Goal: Check status: Check status

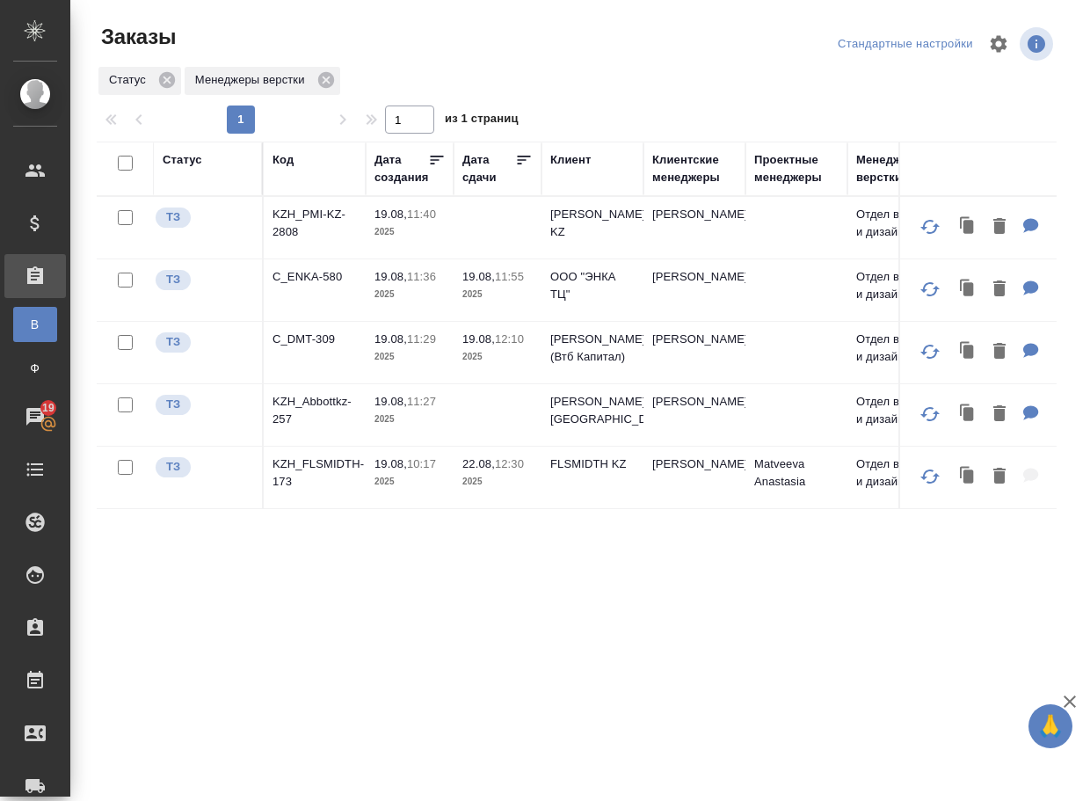
click at [469, 634] on div "Статус Код Дата создания Дата сдачи Клиент Клиентские менеджеры Проектные менед…" at bounding box center [577, 458] width 960 height 633
click at [314, 218] on p "KZH_PMI-KZ-2808" at bounding box center [315, 223] width 84 height 35
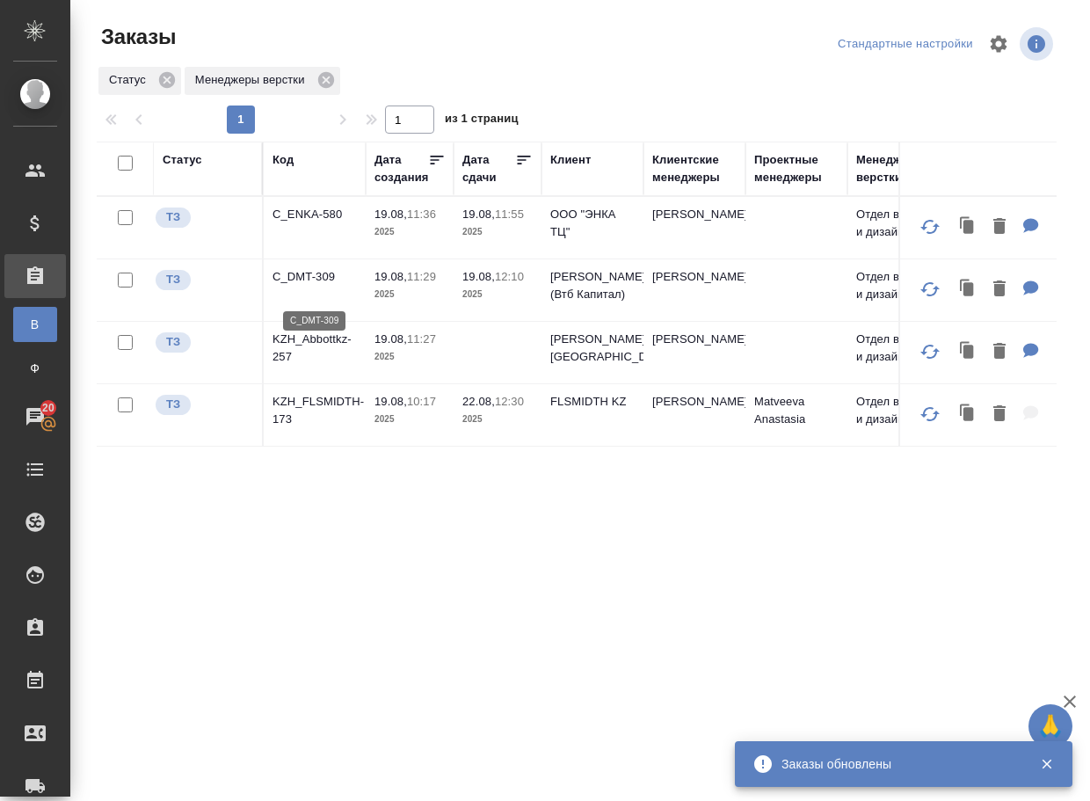
click at [316, 286] on p "C_DMT-309" at bounding box center [315, 277] width 84 height 18
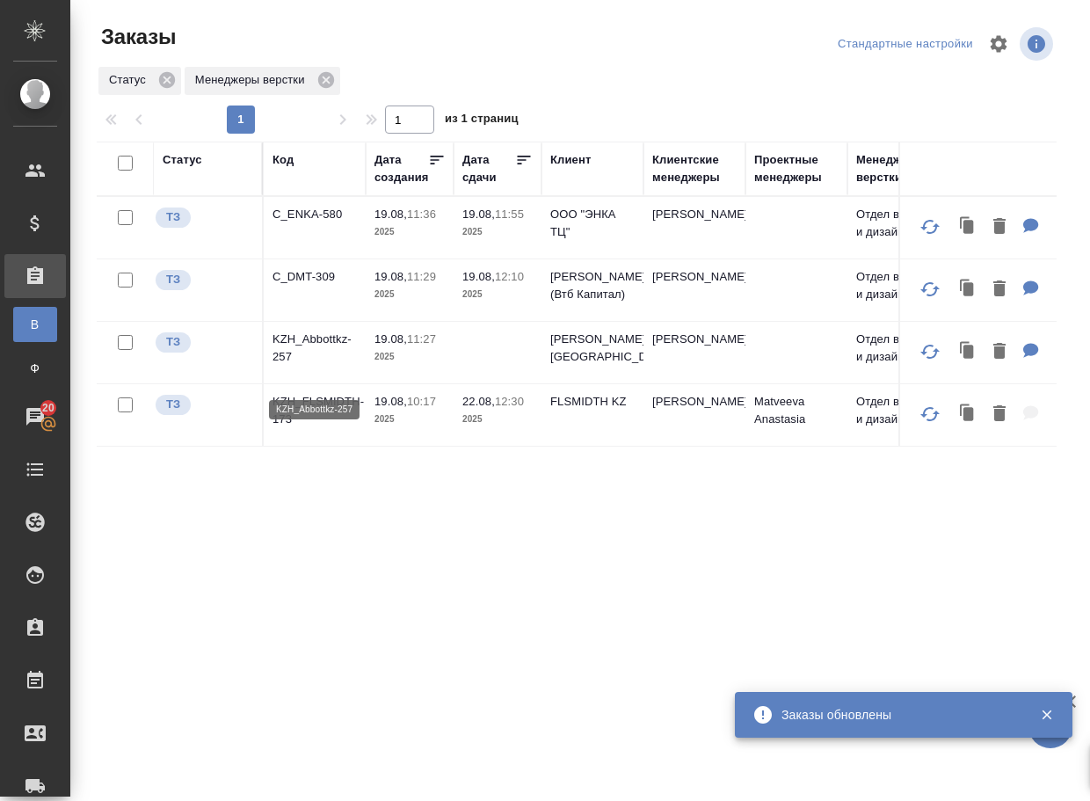
click at [308, 361] on p "KZH_Abbottkz-257" at bounding box center [315, 348] width 84 height 35
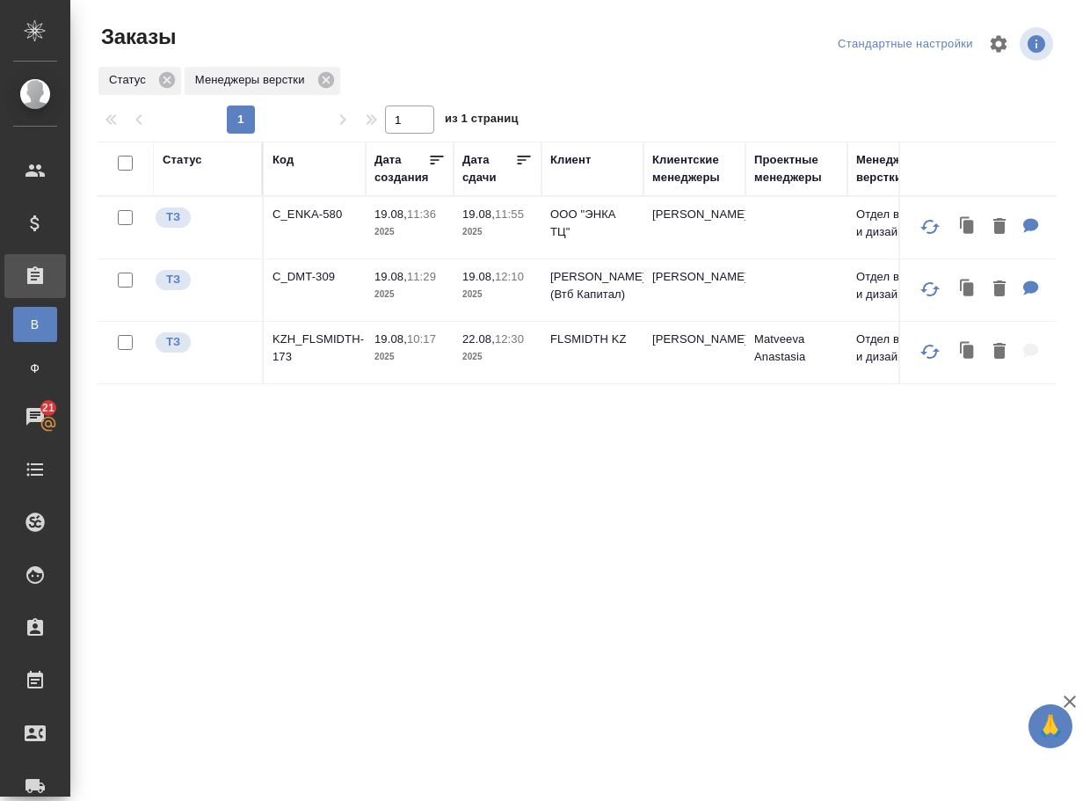
click at [326, 258] on td "KZH_FLSMIDTH-173" at bounding box center [315, 228] width 102 height 62
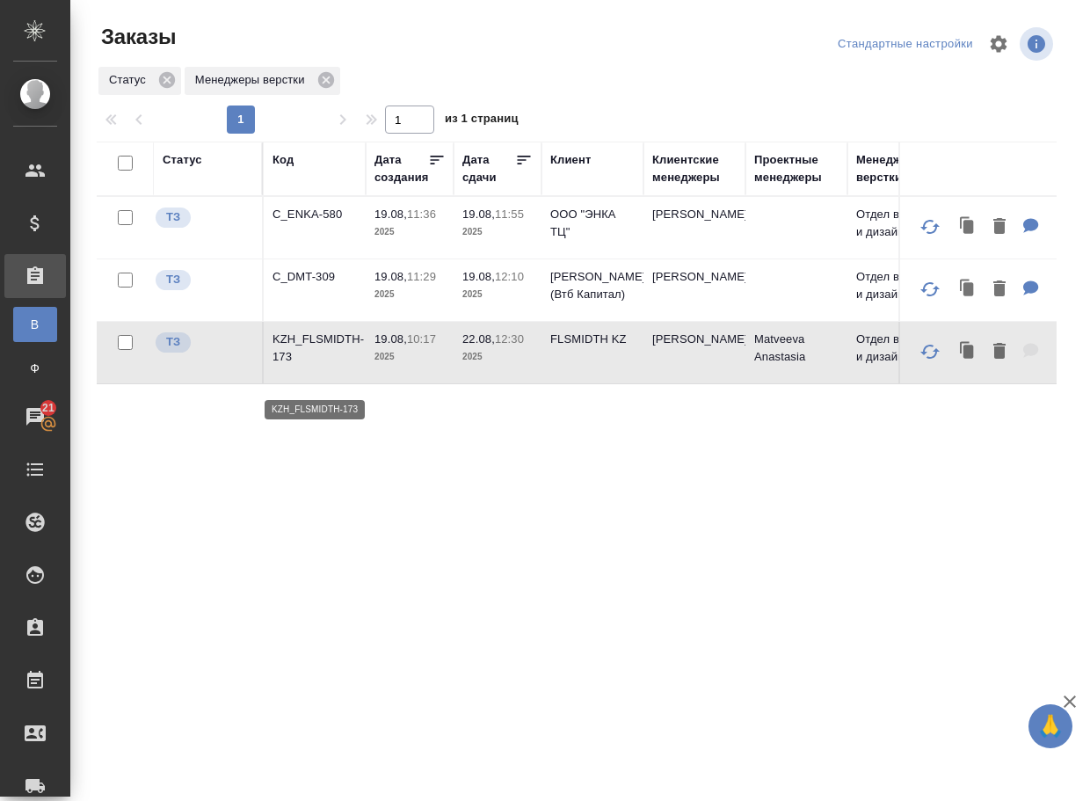
click at [317, 356] on p "KZH_FLSMIDTH-173" at bounding box center [315, 348] width 84 height 35
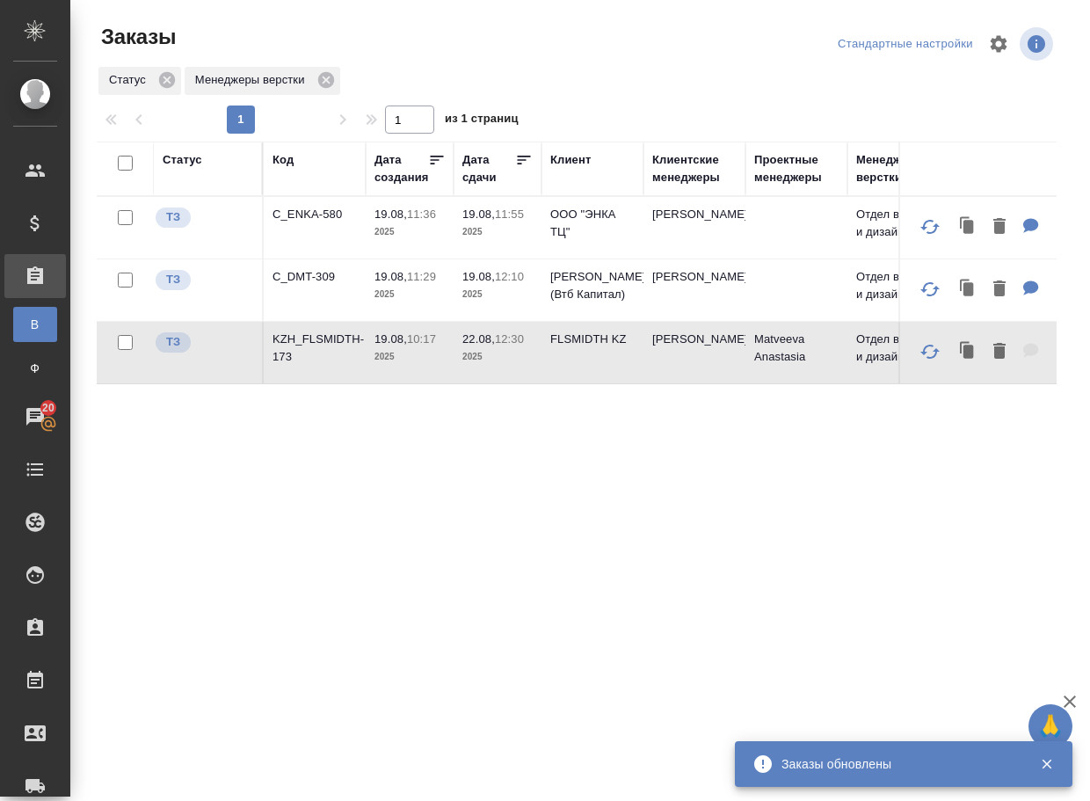
click at [315, 216] on p "C_ENKA-580" at bounding box center [315, 215] width 84 height 18
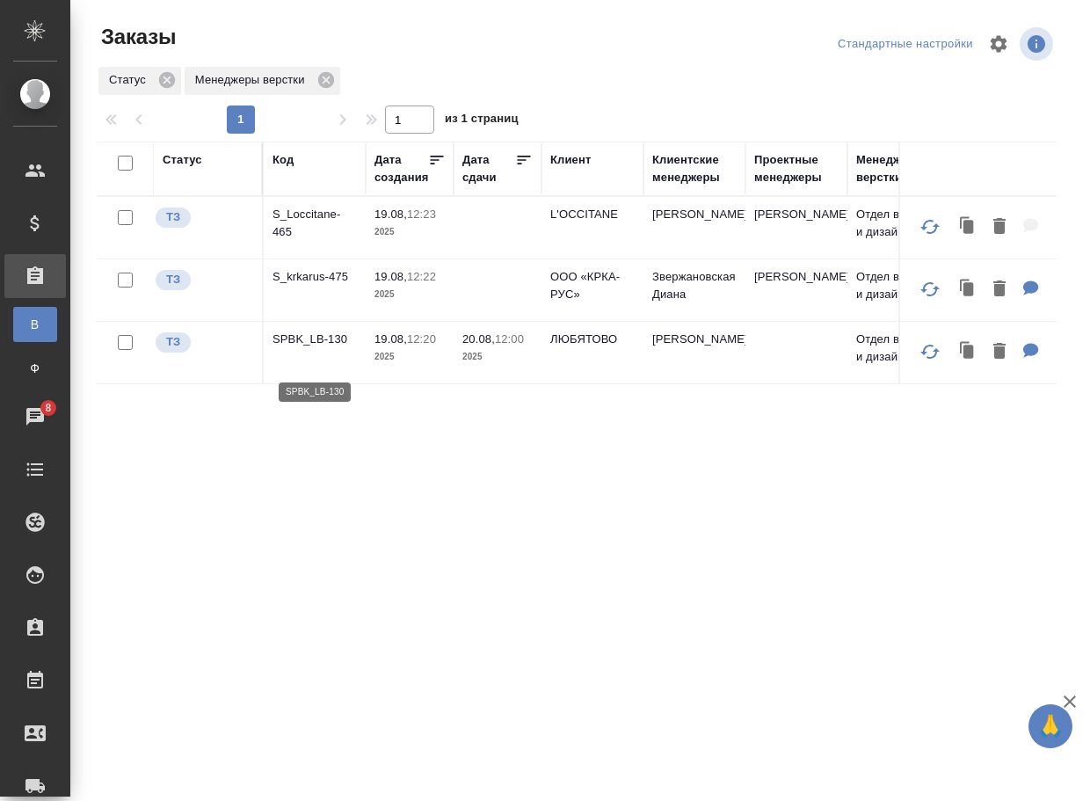
click at [295, 348] on p "SPBK_LB-130" at bounding box center [315, 340] width 84 height 18
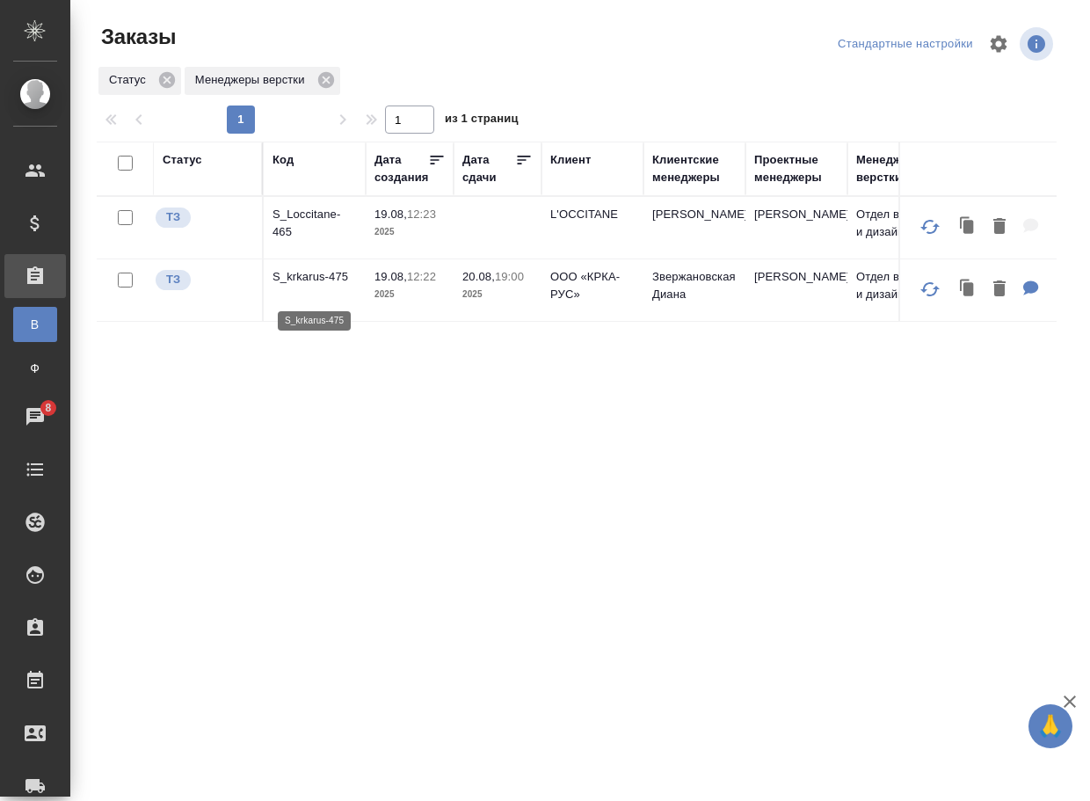
click at [322, 286] on p "S_krkarus-475" at bounding box center [315, 277] width 84 height 18
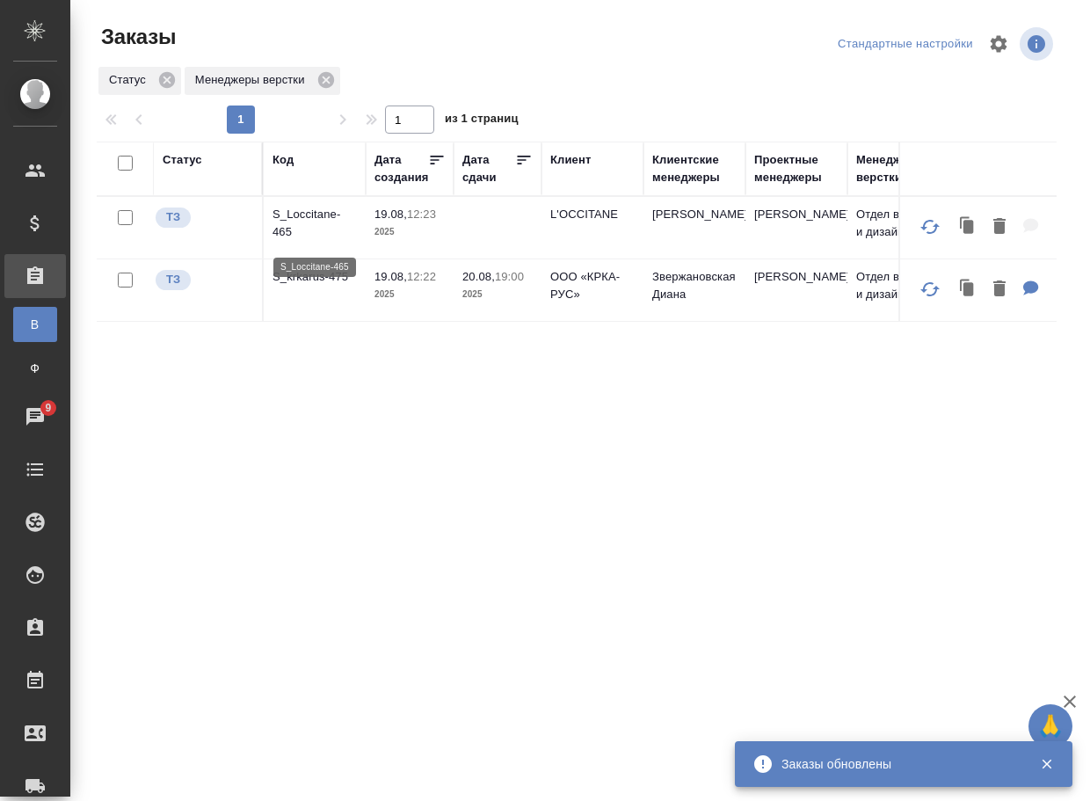
click at [314, 229] on p "S_Loccitane-465" at bounding box center [315, 223] width 84 height 35
